Goal: Find specific fact: Find specific fact

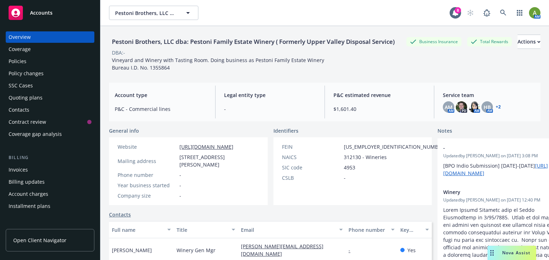
scroll to position [114, 0]
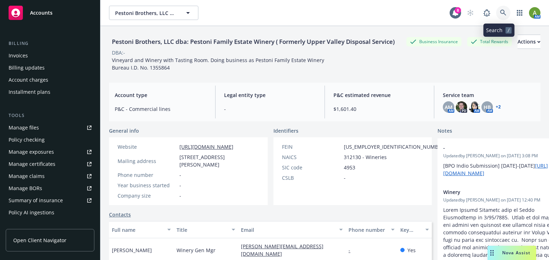
click at [500, 14] on icon at bounding box center [503, 13] width 6 height 6
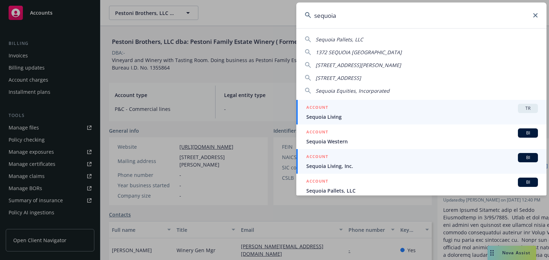
type input "sequoia"
click at [346, 166] on span "Sequoia Living, Inc." at bounding box center [421, 167] width 231 height 8
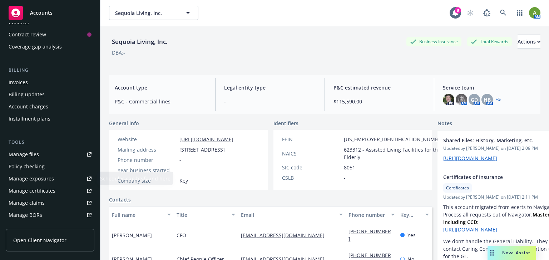
scroll to position [29, 0]
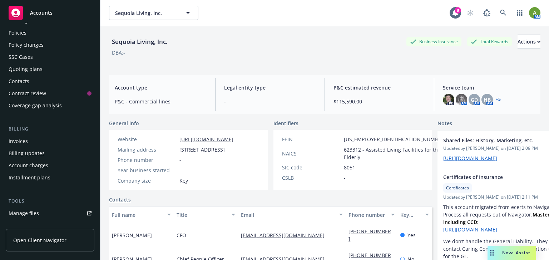
click at [20, 34] on div "Policies" at bounding box center [18, 32] width 18 height 11
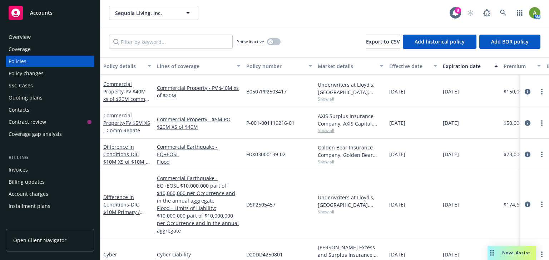
scroll to position [102, 0]
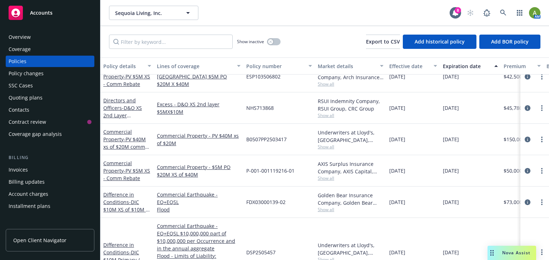
click at [33, 40] on div "Overview" at bounding box center [50, 36] width 83 height 11
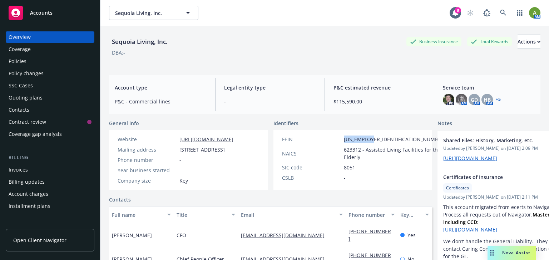
drag, startPoint x: 353, startPoint y: 139, endPoint x: 330, endPoint y: 139, distance: 23.2
click at [325, 139] on div "FEIN [US_EMPLOYER_IDENTIFICATION_NUMBER]" at bounding box center [364, 140] width 170 height 8
copy span "[US_EMPLOYER_IDENTIFICATION_NUMBER]"
